Goal: Contribute content: Add original content to the website for others to see

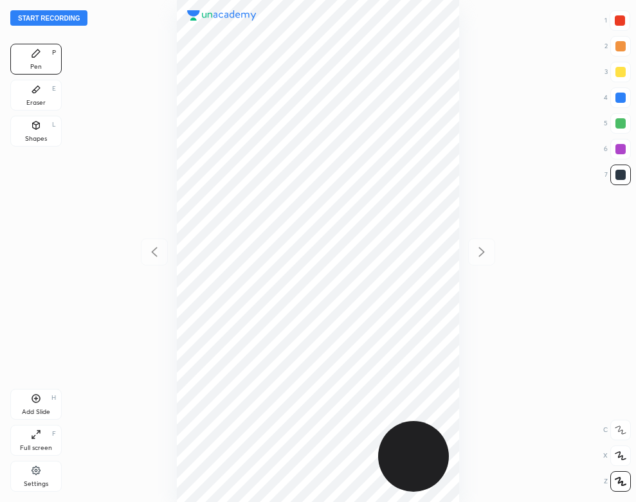
scroll to position [502, 430]
click at [122, 179] on div at bounding box center [318, 251] width 430 height 502
click at [48, 15] on button "Start recording" at bounding box center [48, 17] width 77 height 15
click at [24, 475] on div "Settings" at bounding box center [35, 476] width 51 height 31
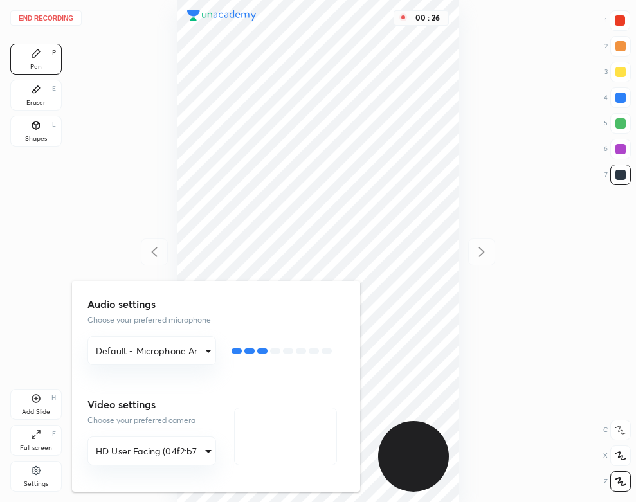
click at [124, 127] on div at bounding box center [318, 251] width 636 height 502
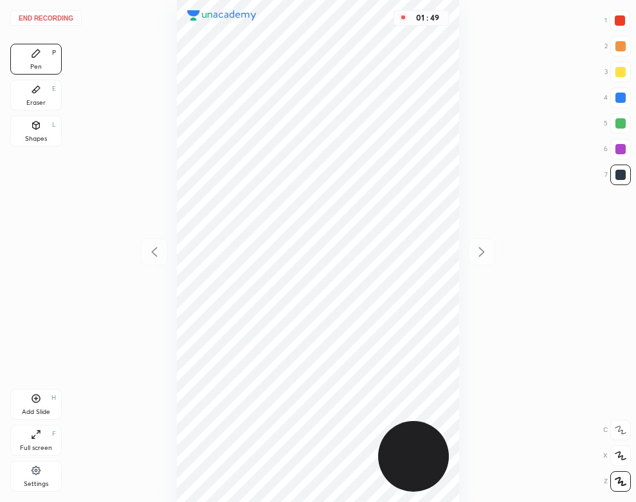
click at [38, 125] on icon at bounding box center [36, 126] width 7 height 8
click at [51, 406] on div "Add Slide H" at bounding box center [35, 404] width 51 height 31
click at [41, 64] on div "Pen" at bounding box center [36, 67] width 12 height 6
click at [31, 91] on icon at bounding box center [36, 89] width 10 height 10
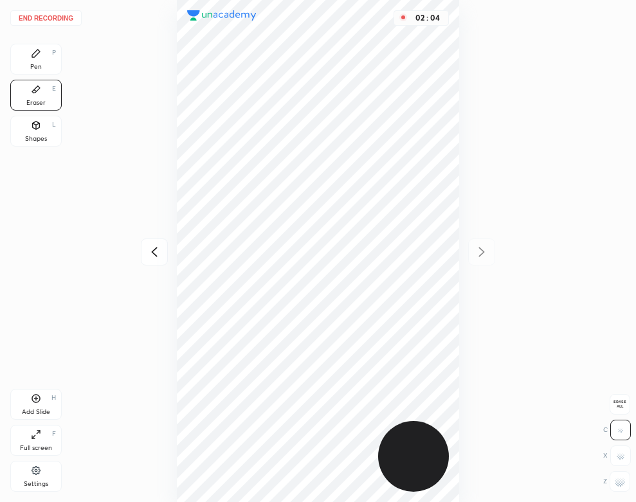
click at [21, 60] on div "Pen P" at bounding box center [35, 59] width 51 height 31
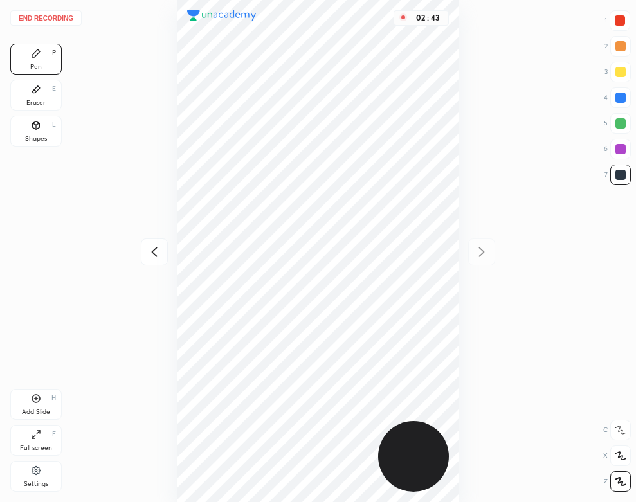
click at [35, 91] on icon at bounding box center [36, 89] width 8 height 7
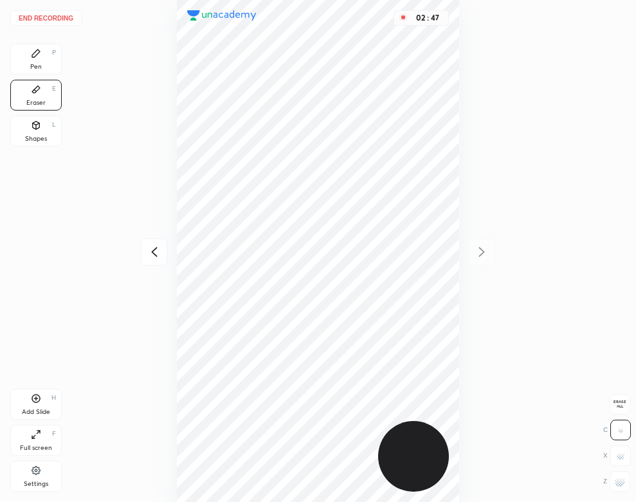
click at [31, 61] on div "Pen P" at bounding box center [35, 59] width 51 height 31
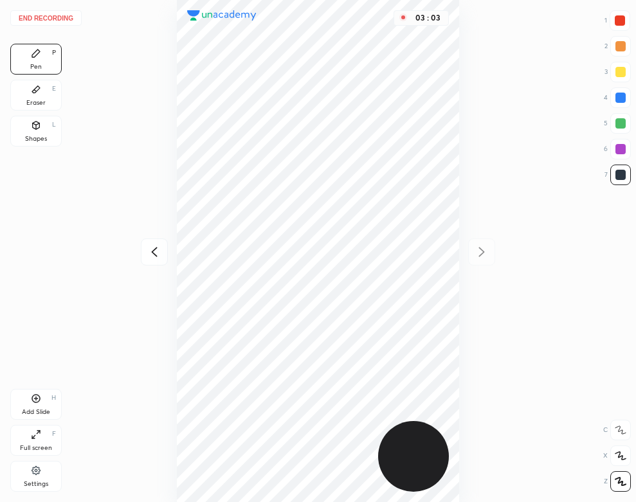
click at [39, 121] on icon at bounding box center [36, 125] width 10 height 10
click at [19, 48] on div "Pen P" at bounding box center [35, 59] width 51 height 31
click at [48, 405] on div "Add Slide H" at bounding box center [35, 404] width 51 height 31
click at [156, 253] on icon at bounding box center [154, 251] width 15 height 15
click at [489, 248] on div at bounding box center [481, 252] width 27 height 27
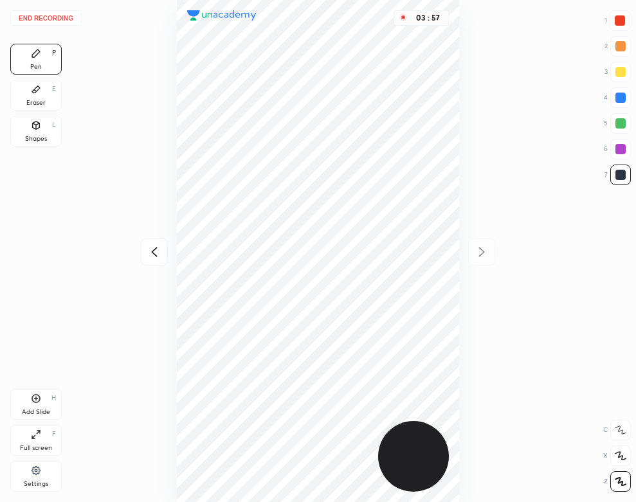
click at [463, 105] on div "03 : 57" at bounding box center [318, 251] width 430 height 502
click at [466, 165] on div "04 : 09" at bounding box center [318, 251] width 430 height 502
click at [59, 23] on button "End recording" at bounding box center [45, 17] width 71 height 15
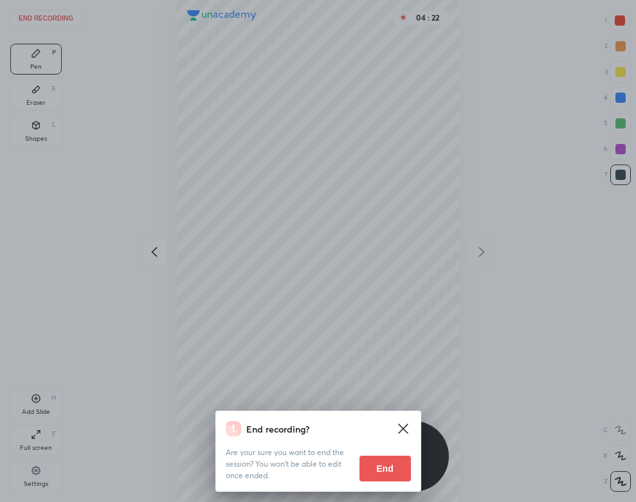
click at [383, 471] on button "End" at bounding box center [385, 469] width 51 height 26
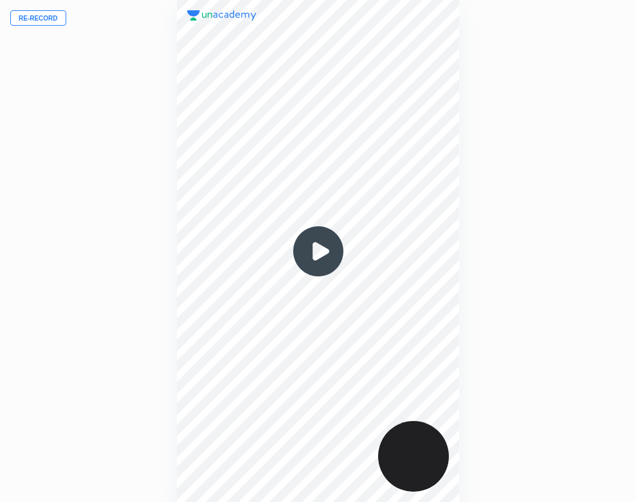
click at [318, 254] on img at bounding box center [318, 252] width 62 height 62
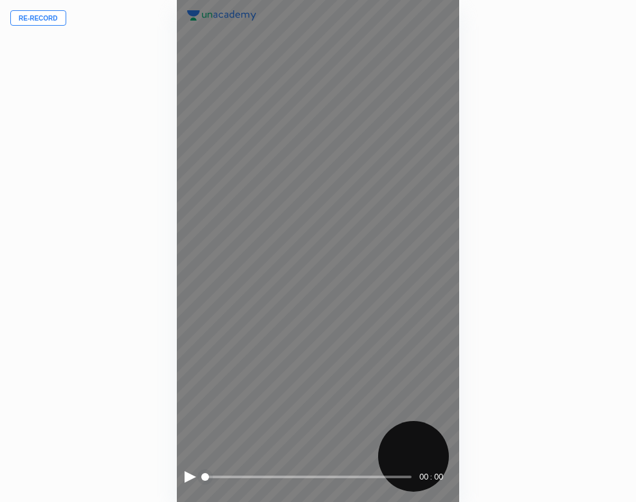
click at [186, 477] on div at bounding box center [191, 477] width 12 height 12
